Goal: Task Accomplishment & Management: Use online tool/utility

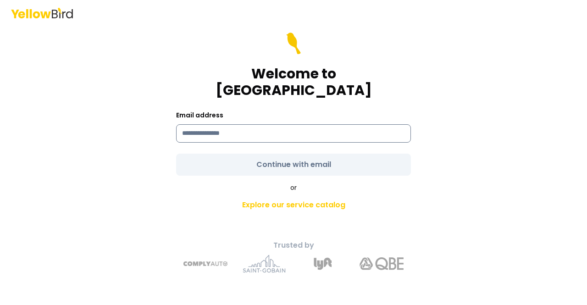
click at [250, 124] on input at bounding box center [293, 133] width 235 height 18
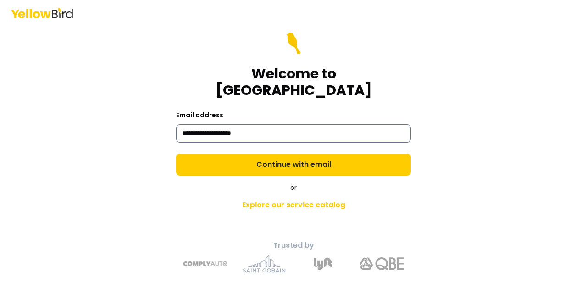
type input "**********"
click at [176, 154] on button "Continue with email" at bounding box center [293, 165] width 235 height 22
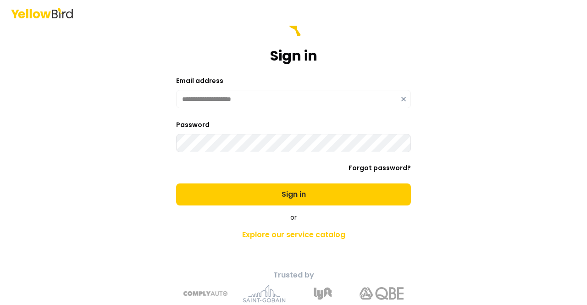
click at [176, 183] on button "Sign in" at bounding box center [293, 194] width 235 height 22
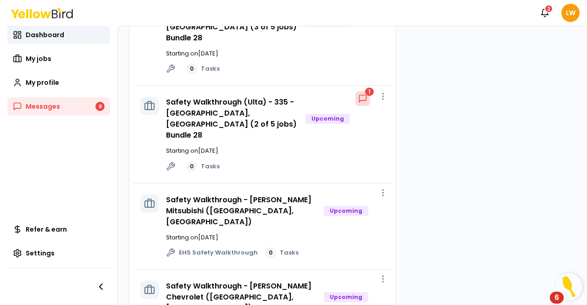
scroll to position [269, 0]
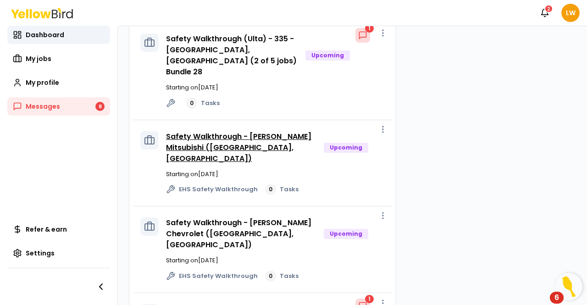
click at [229, 131] on link "Safety Walkthrough - [PERSON_NAME] Mitsubishi ([GEOGRAPHIC_DATA], [GEOGRAPHIC_D…" at bounding box center [238, 147] width 145 height 33
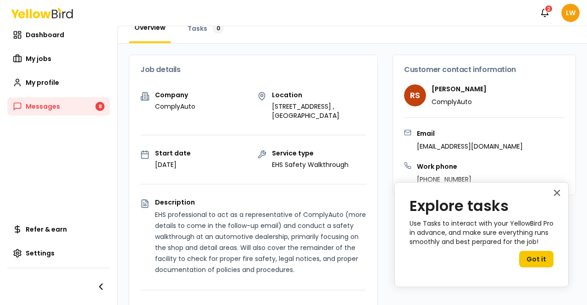
scroll to position [49, 0]
click at [555, 191] on button "×" at bounding box center [556, 192] width 9 height 15
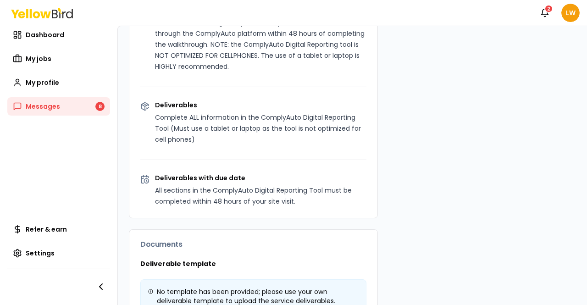
scroll to position [578, 0]
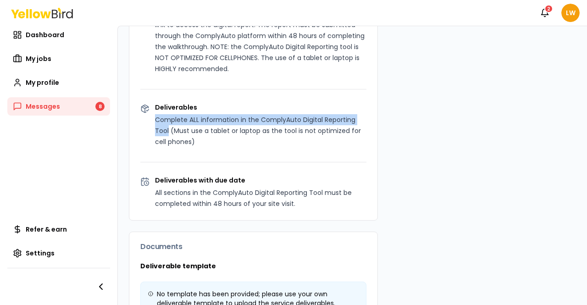
drag, startPoint x: 154, startPoint y: 118, endPoint x: 168, endPoint y: 129, distance: 18.0
click at [168, 129] on div "Deliverables Complete ALL information in the ComplyAuto Digital Reporting Tool …" at bounding box center [253, 125] width 226 height 43
copy p "Complete ALL information in the ComplyAuto Digital Reporting Tool"
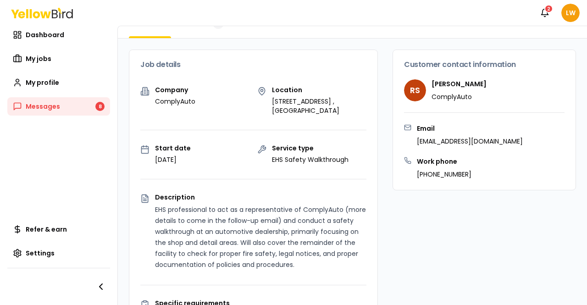
scroll to position [0, 0]
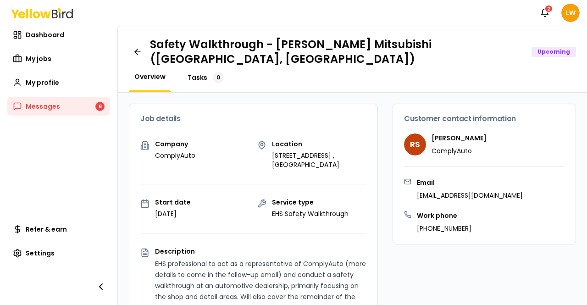
click at [194, 73] on span "Tasks" at bounding box center [197, 77] width 20 height 9
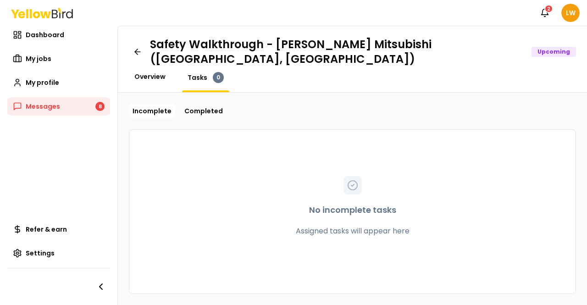
click at [146, 72] on span "Overview" at bounding box center [149, 76] width 31 height 9
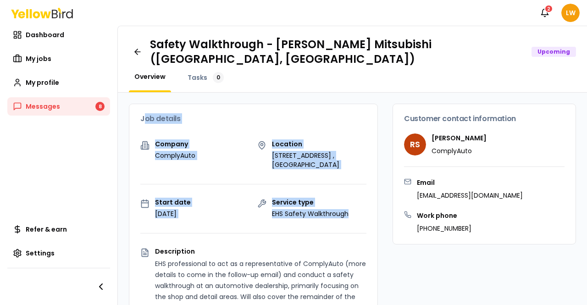
drag, startPoint x: 143, startPoint y: 105, endPoint x: 349, endPoint y: 205, distance: 229.0
copy div "ob details Company ComplyAuto Location [STREET_ADDRESS] , [GEOGRAPHIC_DATA] Sta…"
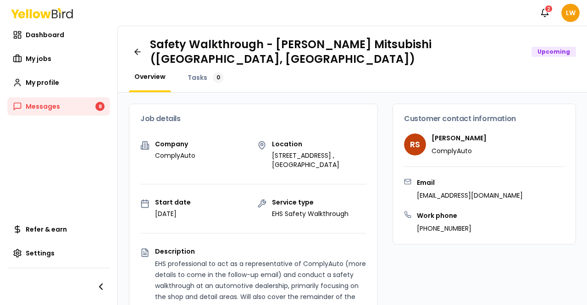
drag, startPoint x: 526, startPoint y: 186, endPoint x: 403, endPoint y: 185, distance: 122.4
click at [404, 185] on div "Email [EMAIL_ADDRESS][DOMAIN_NAME]" at bounding box center [484, 189] width 160 height 22
copy p "[EMAIL_ADDRESS][DOMAIN_NAME]"
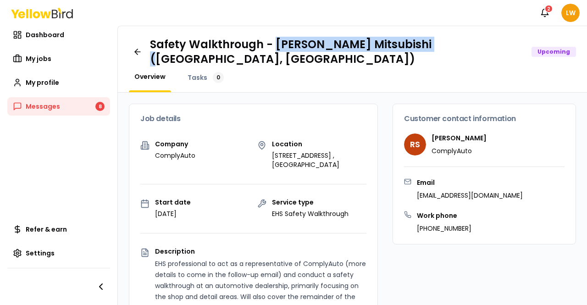
drag, startPoint x: 274, startPoint y: 44, endPoint x: 418, endPoint y: 42, distance: 143.9
click at [418, 42] on h1 "Safety Walkthrough - [PERSON_NAME] Mitsubishi ([GEOGRAPHIC_DATA], [GEOGRAPHIC_D…" at bounding box center [337, 51] width 374 height 29
copy h1 "[PERSON_NAME] Mitsubishi"
